Goal: Task Accomplishment & Management: Use online tool/utility

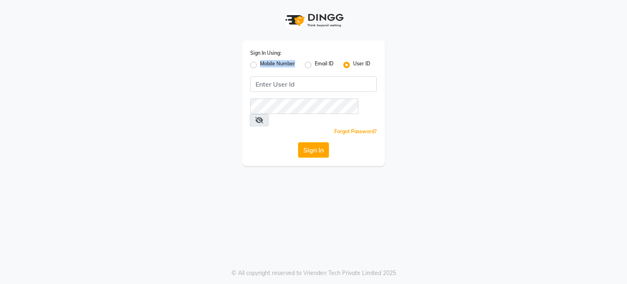
click at [260, 65] on label "Mobile Number" at bounding box center [277, 65] width 35 height 10
click at [260, 65] on input "Mobile Number" at bounding box center [262, 62] width 5 height 5
radio input "true"
radio input "false"
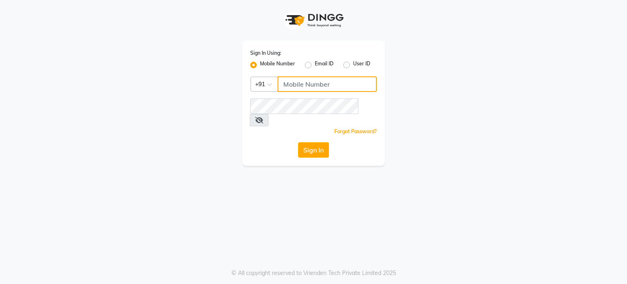
click at [278, 80] on input "Username" at bounding box center [327, 84] width 99 height 16
type input "7837525130"
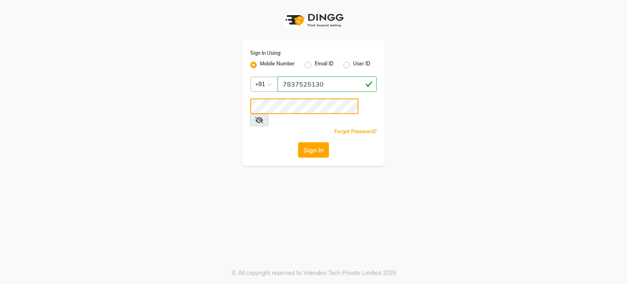
click at [298, 142] on button "Sign In" at bounding box center [313, 150] width 31 height 16
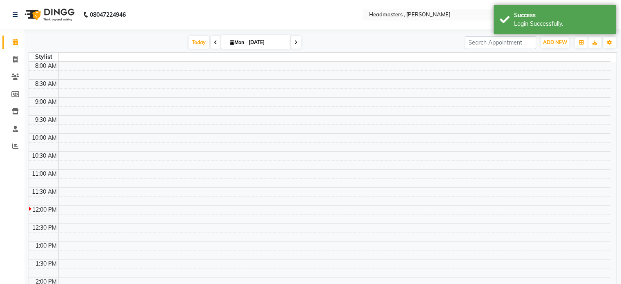
select select "en"
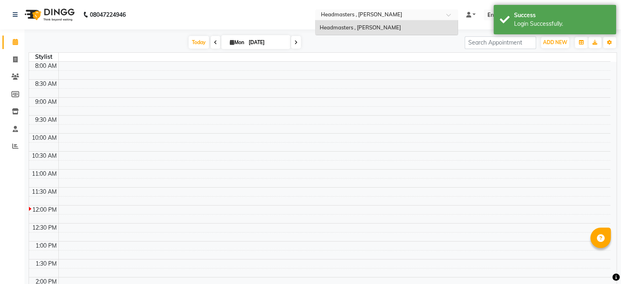
click at [458, 11] on div "Select Location × Headmasters , [GEOGRAPHIC_DATA] Sahib" at bounding box center [386, 14] width 143 height 11
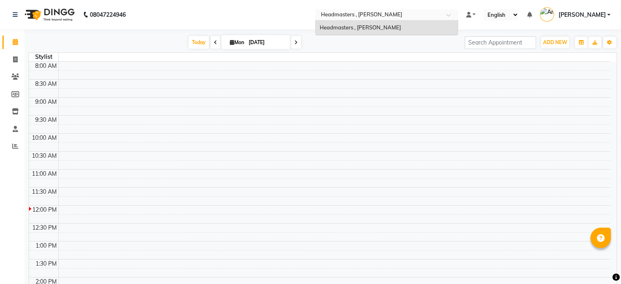
click at [458, 11] on div "Select Location × Headmasters , [GEOGRAPHIC_DATA] Sahib" at bounding box center [386, 14] width 143 height 11
click at [458, 11] on div "Select Location × Headmasters , Sri Muktsar Sahib" at bounding box center [386, 14] width 143 height 11
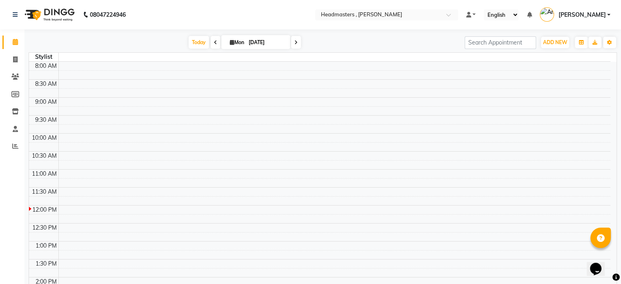
click at [325, 9] on nav "08047224946 Select Location × Headmasters , Sri Muktsar Sahib Default Panel My …" at bounding box center [310, 14] width 621 height 29
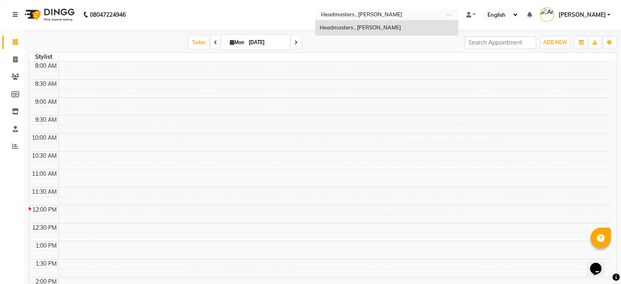
click at [384, 14] on input "text" at bounding box center [378, 15] width 118 height 8
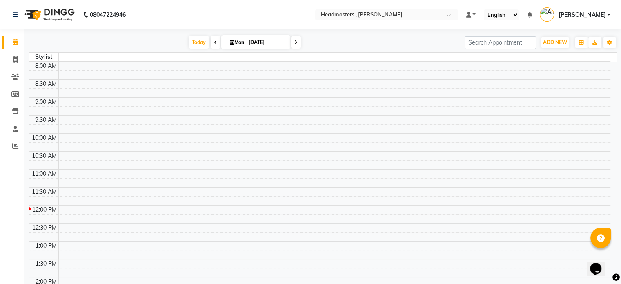
click at [323, 13] on nav "08047224946 Select Location × Headmasters , Sri Muktsar Sahib Default Panel My …" at bounding box center [310, 14] width 621 height 29
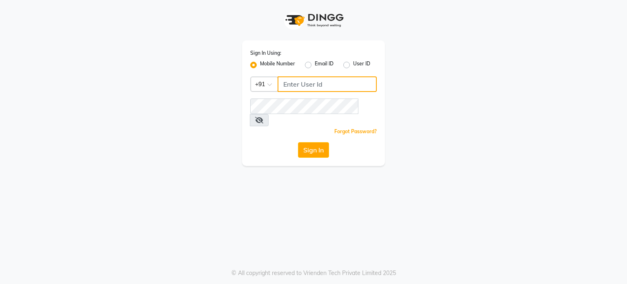
click at [306, 91] on input "Username" at bounding box center [327, 84] width 99 height 16
type input "7837525130"
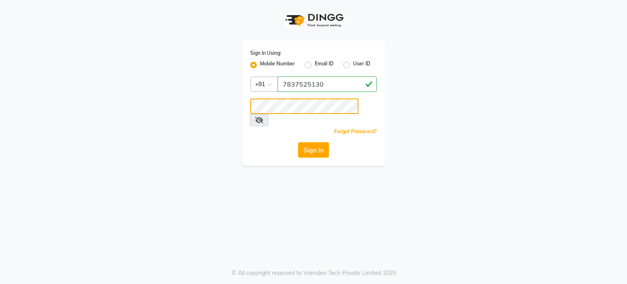
click at [298, 142] on button "Sign In" at bounding box center [313, 150] width 31 height 16
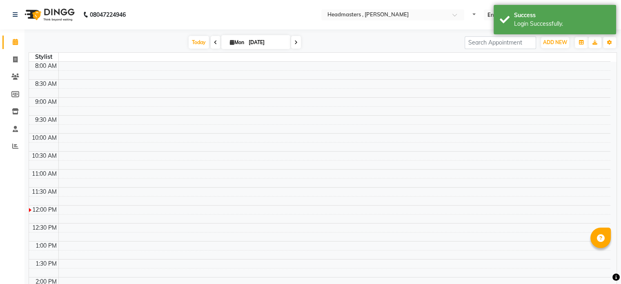
select select "en"
click at [13, 22] on link at bounding box center [17, 14] width 8 height 23
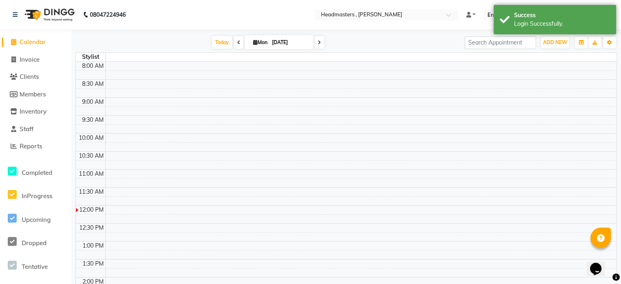
click at [29, 141] on li "Reports" at bounding box center [35, 147] width 71 height 18
click at [31, 148] on span "Reports" at bounding box center [31, 146] width 22 height 8
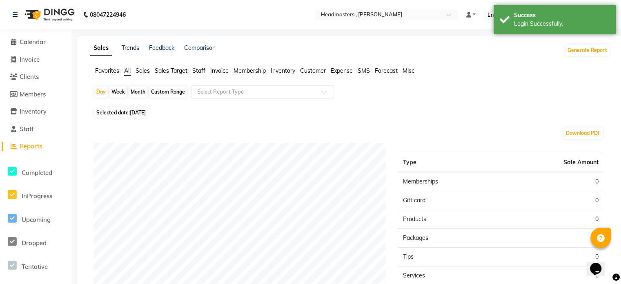
click at [149, 129] on div "Download PDF" at bounding box center [348, 133] width 510 height 13
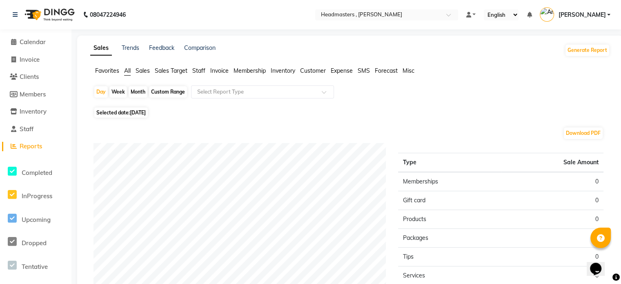
click at [377, 8] on nav "08047224946 Select Location × Headmasters , Sri Muktsar Sahib Default Panel My …" at bounding box center [310, 14] width 621 height 29
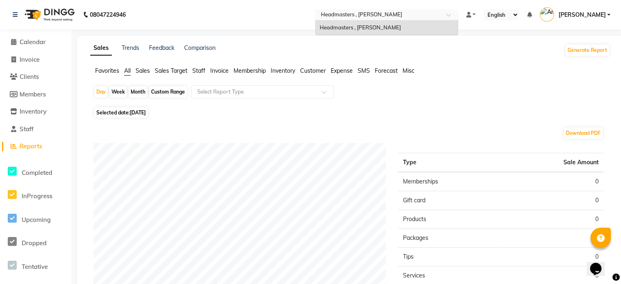
click at [380, 17] on input "text" at bounding box center [378, 15] width 118 height 8
click at [398, 17] on input "text" at bounding box center [378, 15] width 118 height 8
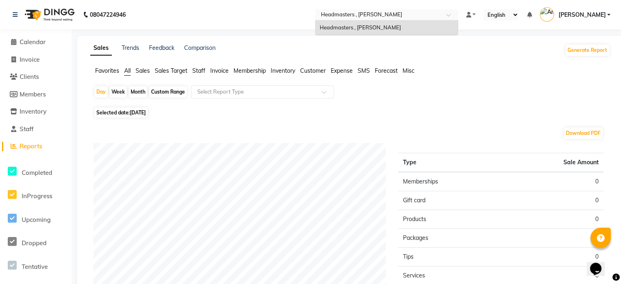
click at [398, 17] on input "text" at bounding box center [378, 15] width 118 height 8
click at [418, 15] on input "text" at bounding box center [378, 15] width 118 height 8
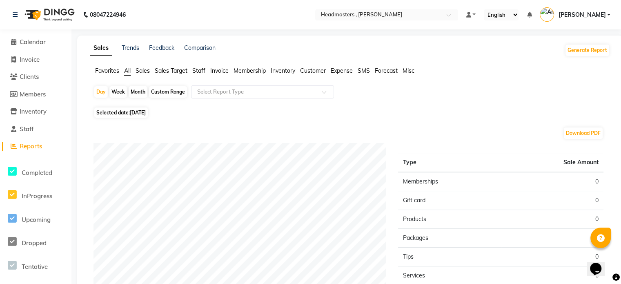
click at [436, 55] on div "Sales Trends Feedback Comparison Generate Report" at bounding box center [349, 50] width 529 height 13
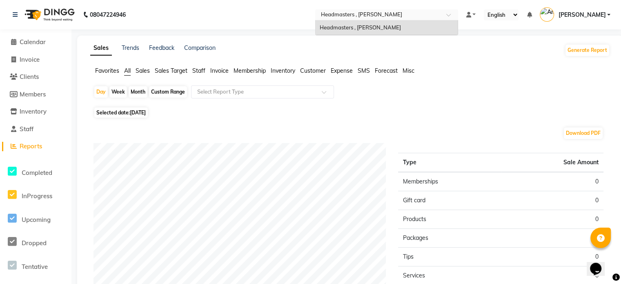
click at [422, 18] on input "text" at bounding box center [378, 15] width 118 height 8
click at [422, 30] on div "Headmasters , Sri Muktsar Sahib" at bounding box center [386, 27] width 142 height 15
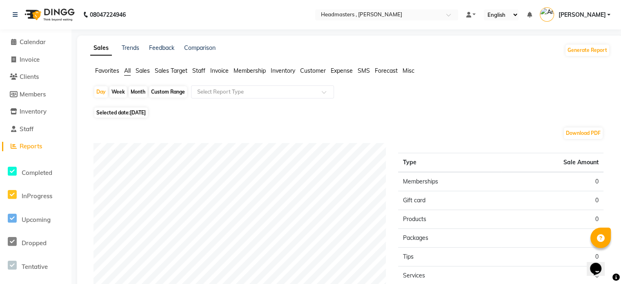
click at [144, 71] on span "Sales" at bounding box center [143, 70] width 14 height 7
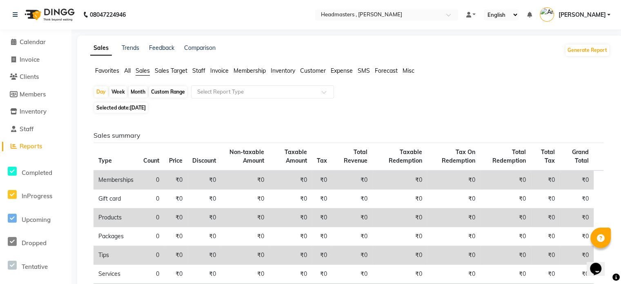
click at [140, 104] on span "Selected date: [DATE]" at bounding box center [120, 107] width 53 height 10
select select "9"
select select "2025"
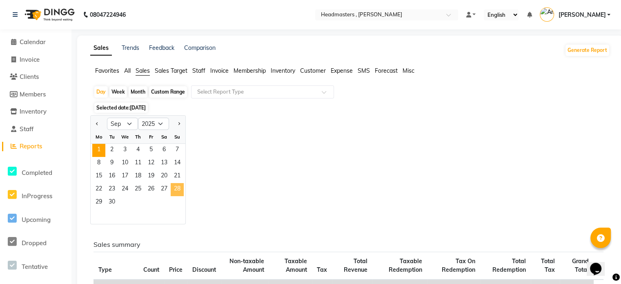
click at [173, 189] on span "28" at bounding box center [177, 189] width 13 height 13
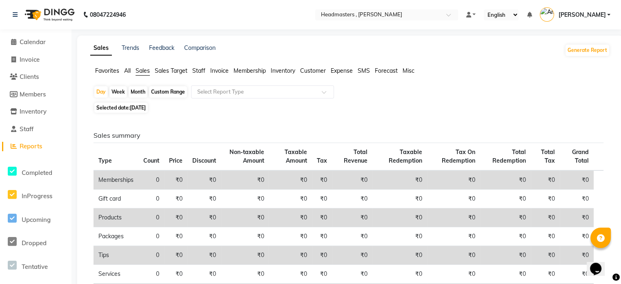
click at [260, 151] on span "Non-taxable Amount" at bounding box center [246, 156] width 35 height 16
click at [144, 107] on span "28-09-2025" at bounding box center [138, 107] width 16 height 6
select select "9"
select select "2025"
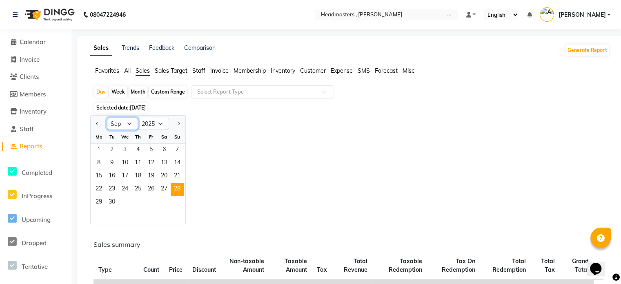
click at [127, 125] on select "Jan Feb Mar Apr May Jun [DATE] Aug Sep Oct Nov Dec" at bounding box center [122, 124] width 31 height 12
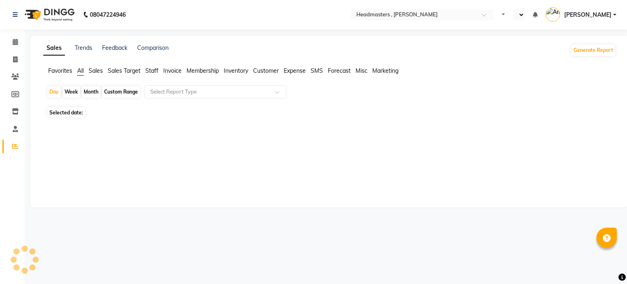
select select "en"
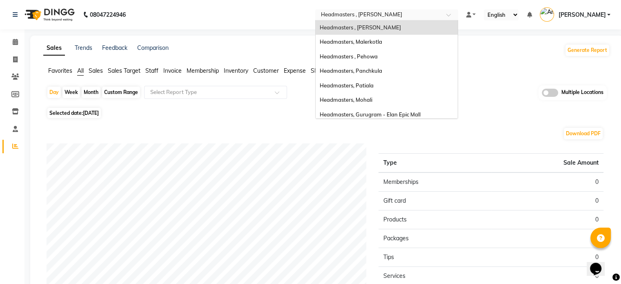
click at [431, 14] on input "text" at bounding box center [378, 15] width 118 height 8
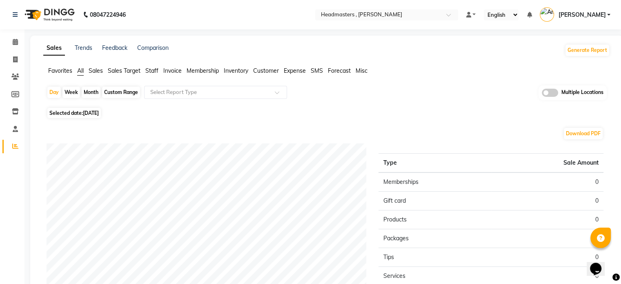
click at [216, 0] on nav "08047224946 Select Location × Headmasters , Sri Muktsar Sahib Default Panel My …" at bounding box center [310, 14] width 621 height 29
click at [374, 54] on div "Sales Trends Feedback Comparison Generate Report" at bounding box center [326, 50] width 576 height 13
click at [91, 73] on span "Sales" at bounding box center [96, 70] width 14 height 7
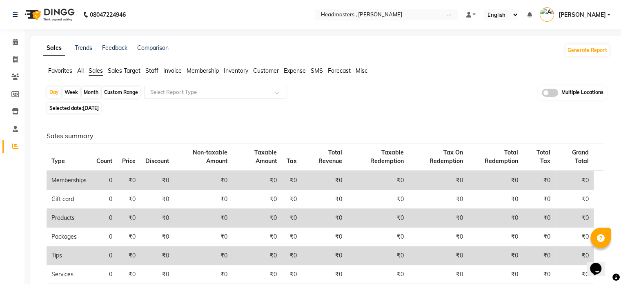
click at [96, 106] on span "[DATE]" at bounding box center [91, 108] width 16 height 6
select select "9"
select select "2025"
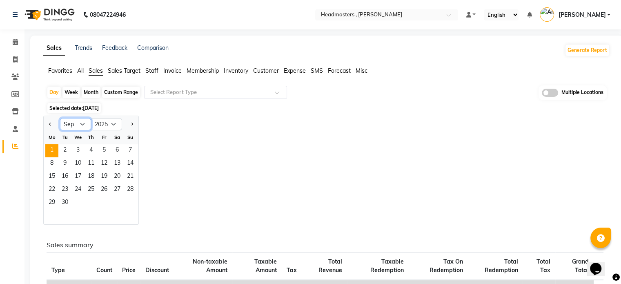
click at [86, 124] on select "Jan Feb Mar Apr May Jun [DATE] Aug Sep Oct Nov Dec" at bounding box center [75, 124] width 31 height 12
select select "8"
click at [60, 118] on select "Jan Feb Mar Apr May Jun [DATE] Aug Sep Oct Nov Dec" at bounding box center [75, 124] width 31 height 12
click at [116, 200] on span "30" at bounding box center [117, 202] width 13 height 13
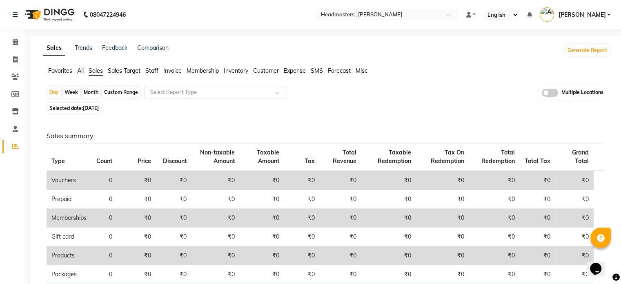
click at [187, 135] on h6 "Sales summary" at bounding box center [325, 136] width 557 height 8
click at [475, 49] on div "Sales Trends Feedback Comparison Generate Report" at bounding box center [326, 50] width 576 height 13
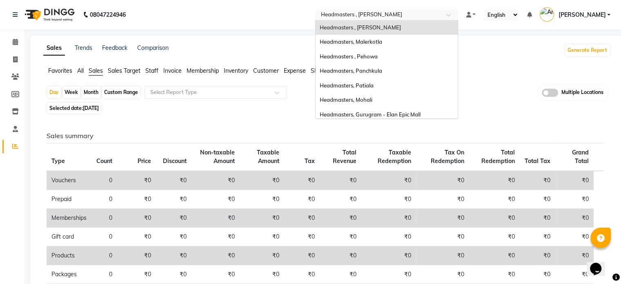
click at [431, 14] on input "text" at bounding box center [378, 15] width 118 height 8
click at [372, 99] on span "Headmasters, Mohali" at bounding box center [346, 99] width 53 height 7
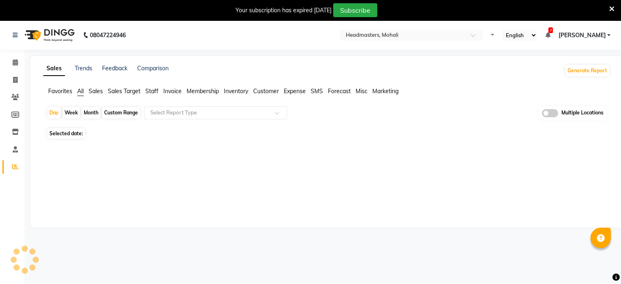
select select "en"
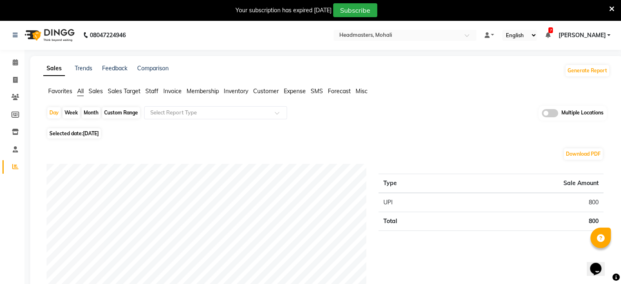
click at [612, 9] on icon at bounding box center [611, 8] width 5 height 7
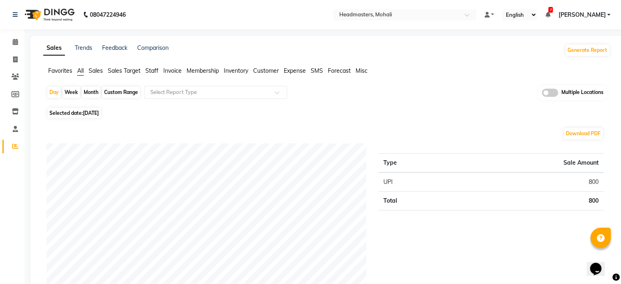
drag, startPoint x: 87, startPoint y: 51, endPoint x: 231, endPoint y: 3, distance: 151.4
click at [231, 3] on nav "08047224946 Select Location × Headmasters, Mohali Default Panel My Panel Englis…" at bounding box center [310, 14] width 621 height 29
click at [418, 70] on ul "Favorites All Sales Sales Target Staff Invoice Membership Inventory Customer Ex…" at bounding box center [326, 71] width 566 height 9
click at [415, 72] on ul "Favorites All Sales Sales Target Staff Invoice Membership Inventory Customer Ex…" at bounding box center [326, 71] width 566 height 9
click at [375, 150] on div "Type Sale Amount UPI 800 Total 800" at bounding box center [490, 235] width 237 height 184
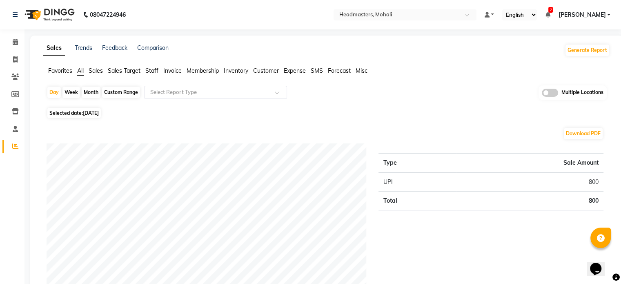
click at [402, 115] on div "Selected date: [DATE]" at bounding box center [328, 113] width 563 height 9
click at [418, 78] on div "Favorites All Sales Sales Target Staff Invoice Membership Inventory Customer Ex…" at bounding box center [326, 75] width 579 height 16
click at [18, 149] on icon at bounding box center [15, 146] width 6 height 6
click at [99, 71] on span "Sales" at bounding box center [96, 70] width 14 height 7
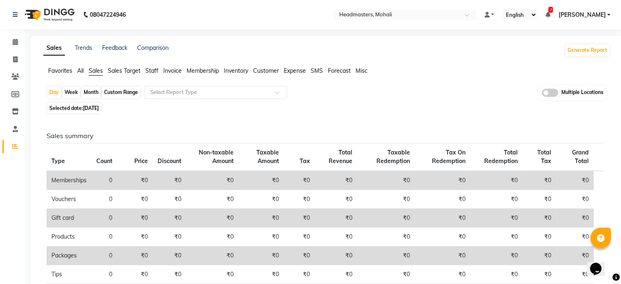
click at [96, 109] on span "[DATE]" at bounding box center [91, 108] width 16 height 6
click at [99, 109] on span "[DATE]" at bounding box center [91, 108] width 16 height 6
select select "9"
select select "2025"
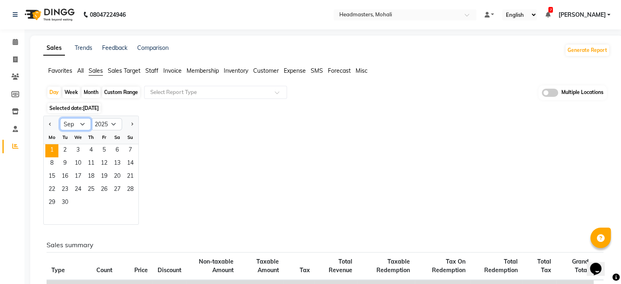
click at [81, 127] on select "Jan Feb Mar Apr May Jun [DATE] Aug Sep Oct Nov Dec" at bounding box center [75, 124] width 31 height 12
select select "8"
click at [60, 118] on select "Jan Feb Mar Apr May Jun [DATE] Aug Sep Oct Nov Dec" at bounding box center [75, 124] width 31 height 12
click at [116, 202] on span "30" at bounding box center [117, 202] width 13 height 13
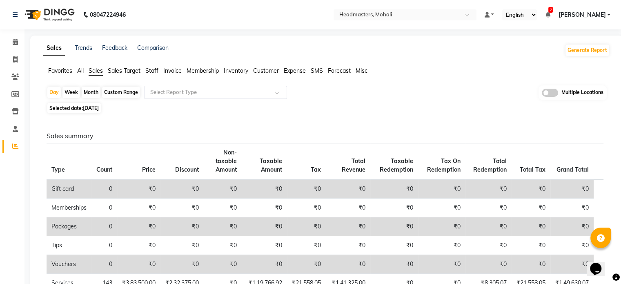
click at [237, 94] on input "text" at bounding box center [208, 92] width 118 height 8
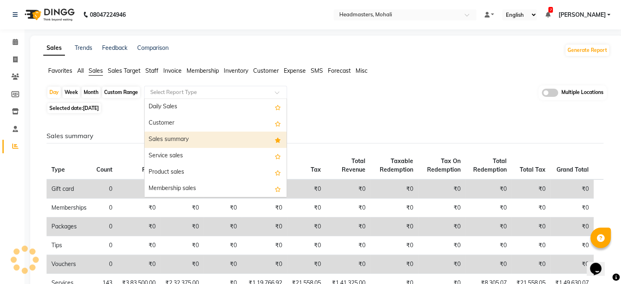
click at [168, 145] on div "Sales summary" at bounding box center [215, 139] width 142 height 16
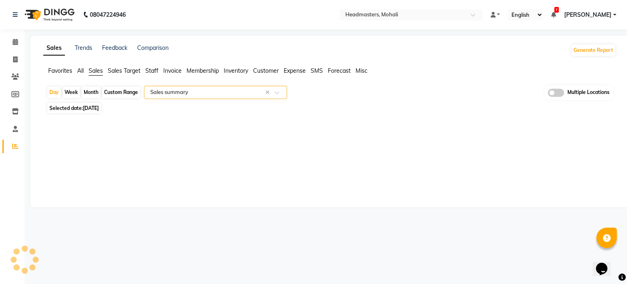
select select "full_report"
select select "csv"
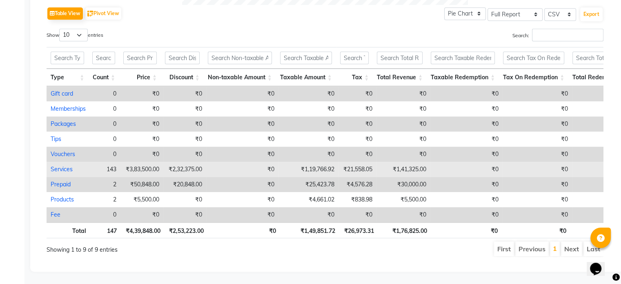
scroll to position [424, 0]
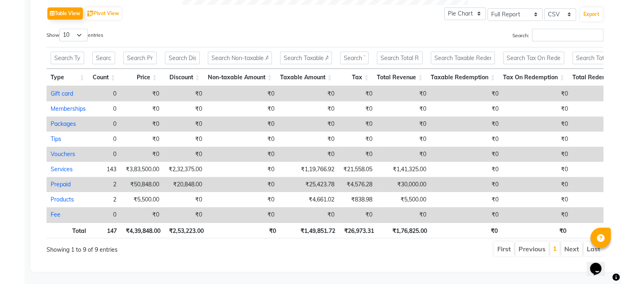
click at [391, 241] on ul "First Previous 1 Next Last" at bounding box center [444, 248] width 320 height 15
drag, startPoint x: 300, startPoint y: 224, endPoint x: 334, endPoint y: 227, distance: 34.0
click at [334, 227] on th "₹1,49,851.72" at bounding box center [310, 230] width 60 height 16
click at [392, 241] on ul "First Previous 1 Next Last" at bounding box center [444, 248] width 320 height 15
drag, startPoint x: 426, startPoint y: 228, endPoint x: 387, endPoint y: 225, distance: 39.3
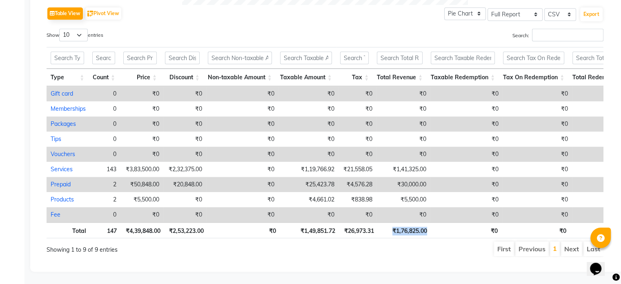
click at [387, 225] on th "₹1,76,825.00" at bounding box center [404, 230] width 53 height 16
click at [385, 241] on ul "First Previous 1 Next Last" at bounding box center [444, 248] width 320 height 15
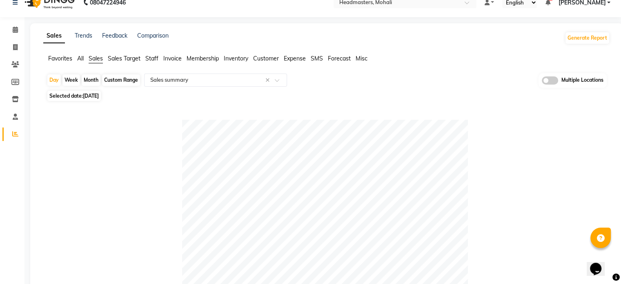
scroll to position [0, 0]
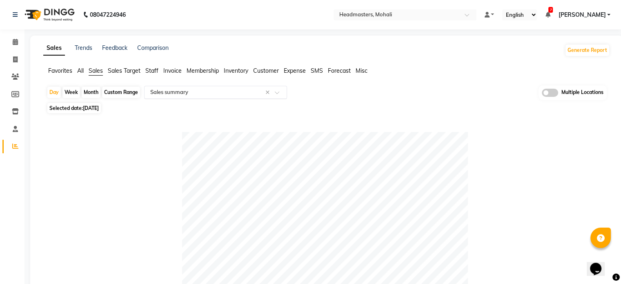
click at [276, 91] on span at bounding box center [280, 95] width 10 height 8
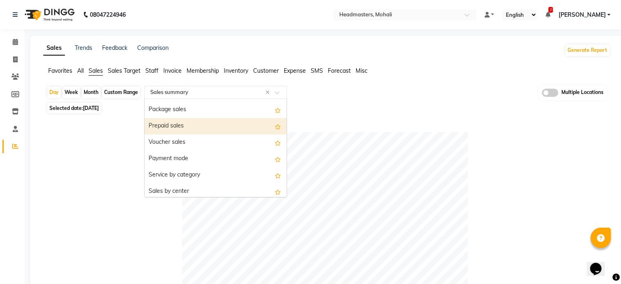
scroll to position [109, 0]
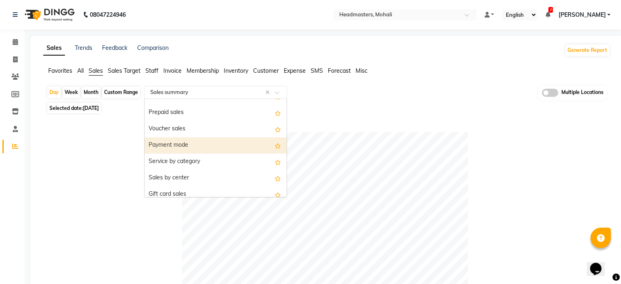
click at [179, 142] on div "Payment mode" at bounding box center [215, 145] width 142 height 16
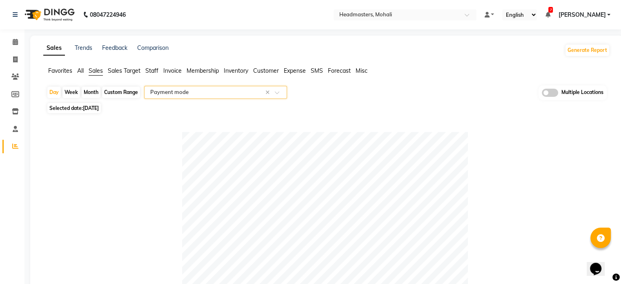
click at [363, 111] on div "Selected date: [DATE]" at bounding box center [328, 108] width 563 height 9
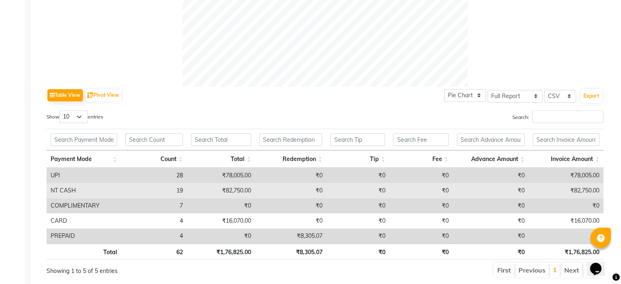
scroll to position [358, 0]
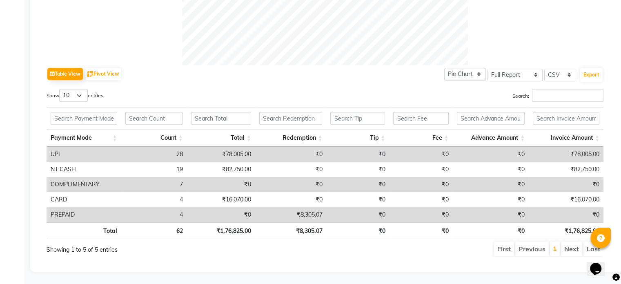
click at [318, 65] on div "Table View Pivot View Pie Chart Bar Chart Select Full Report Filtered Report Se…" at bounding box center [325, 73] width 557 height 17
click at [327, 76] on div "Table View Pivot View Pie Chart Bar Chart Select Full Report Filtered Report Se…" at bounding box center [325, 73] width 557 height 17
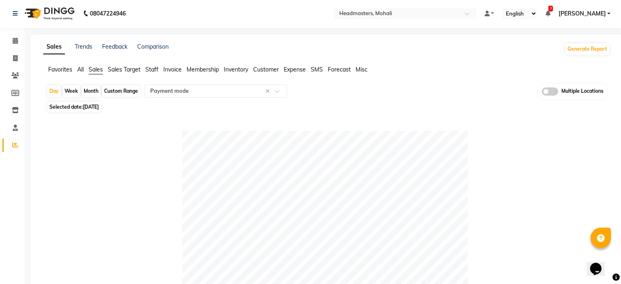
scroll to position [0, 0]
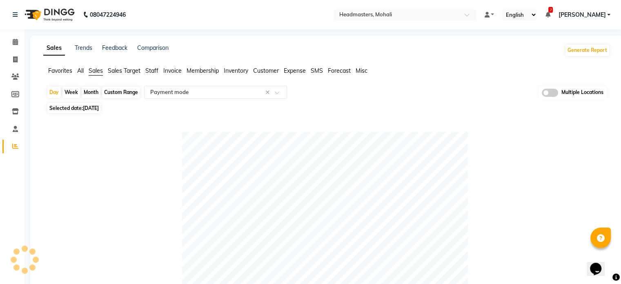
click at [343, 104] on div "Selected date: [DATE]" at bounding box center [328, 108] width 563 height 9
